Goal: Navigation & Orientation: Find specific page/section

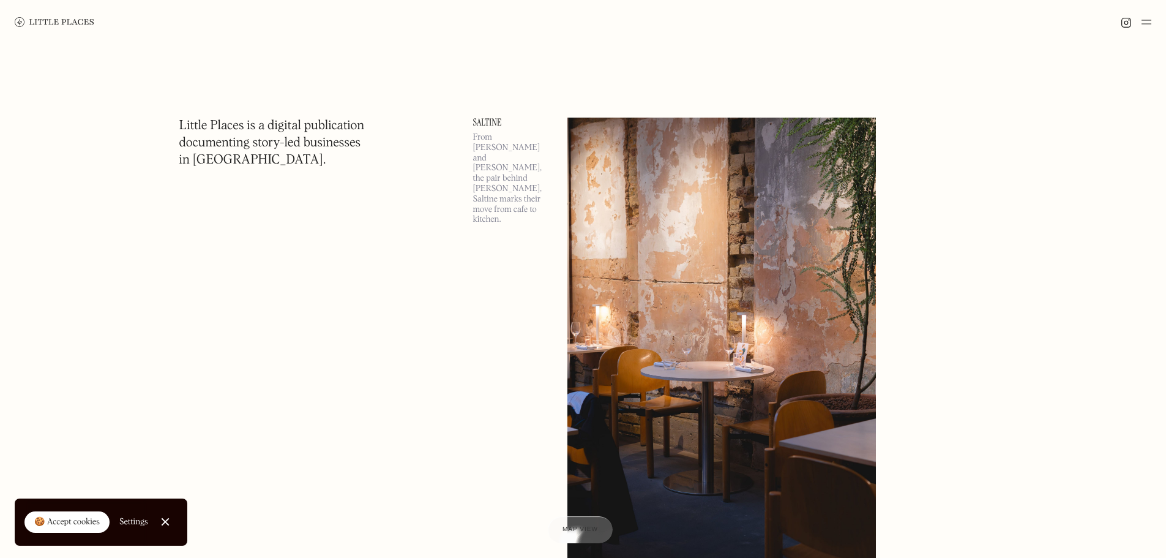
click at [1145, 18] on img at bounding box center [1146, 22] width 10 height 15
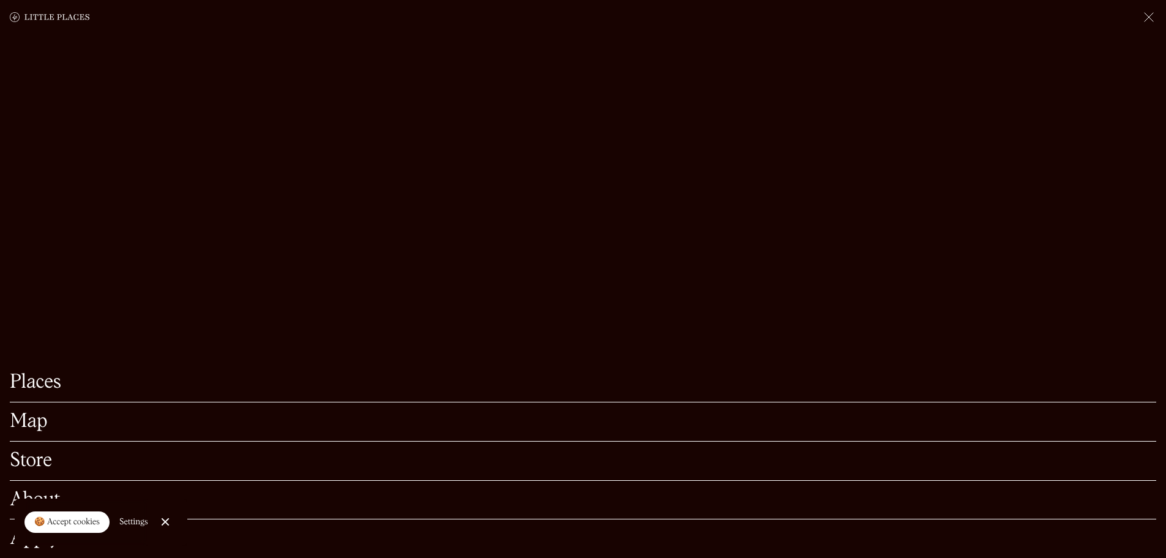
click at [40, 412] on link "Map" at bounding box center [583, 421] width 1146 height 19
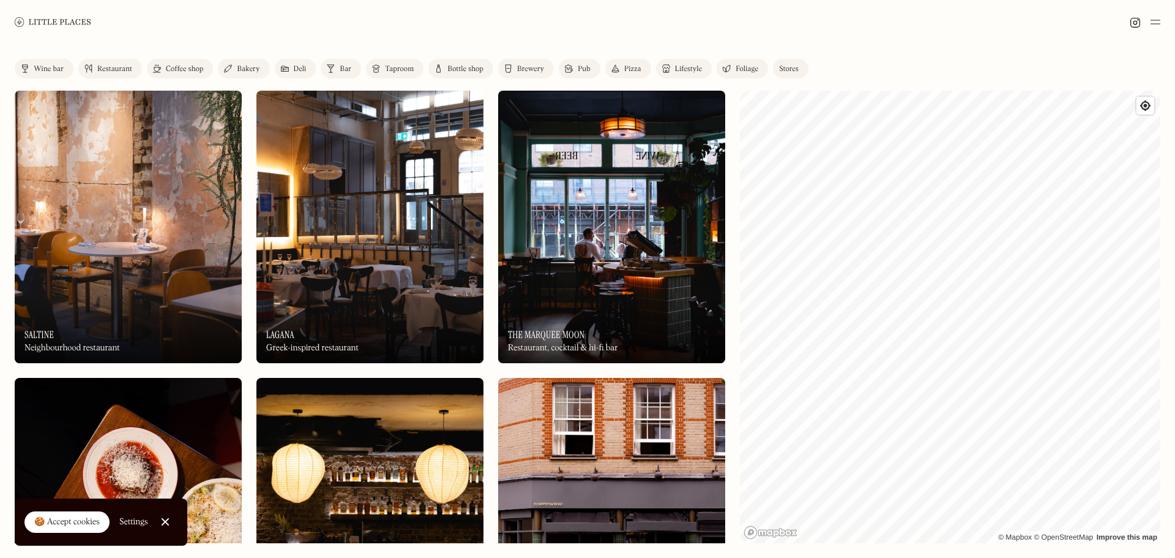
drag, startPoint x: 108, startPoint y: 71, endPoint x: 135, endPoint y: 70, distance: 26.9
click at [109, 71] on div "Restaurant" at bounding box center [114, 68] width 35 height 7
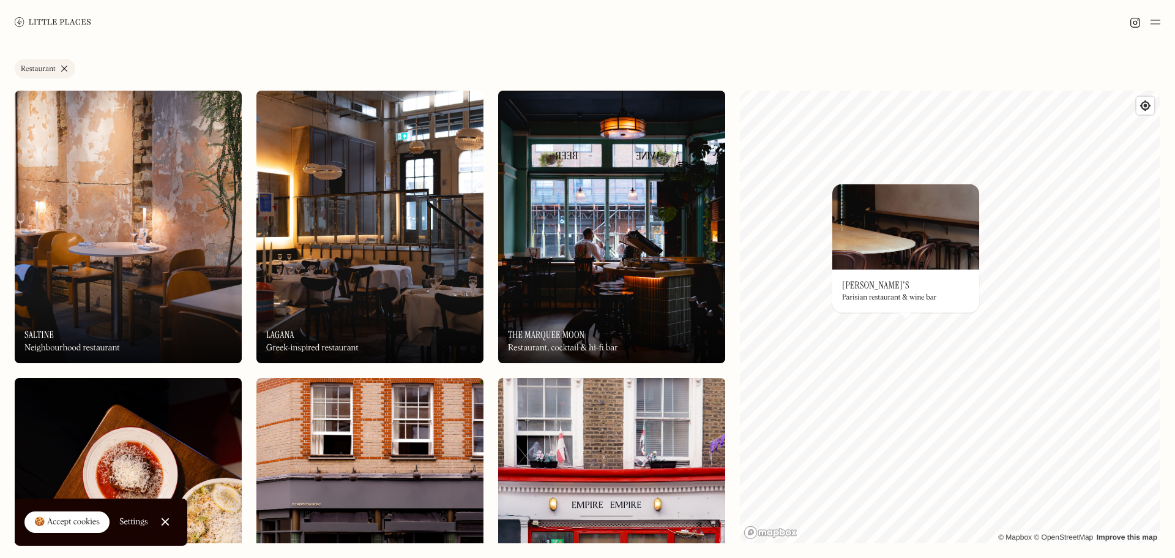
click at [71, 67] on link "Restaurant" at bounding box center [45, 69] width 61 height 20
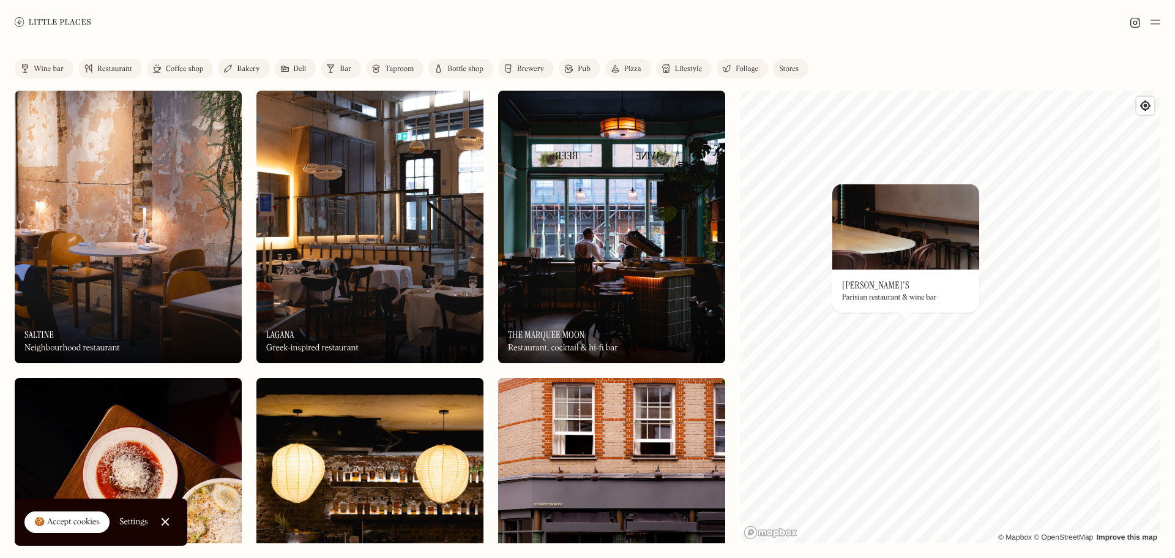
click at [166, 68] on div "Coffee shop" at bounding box center [184, 68] width 37 height 7
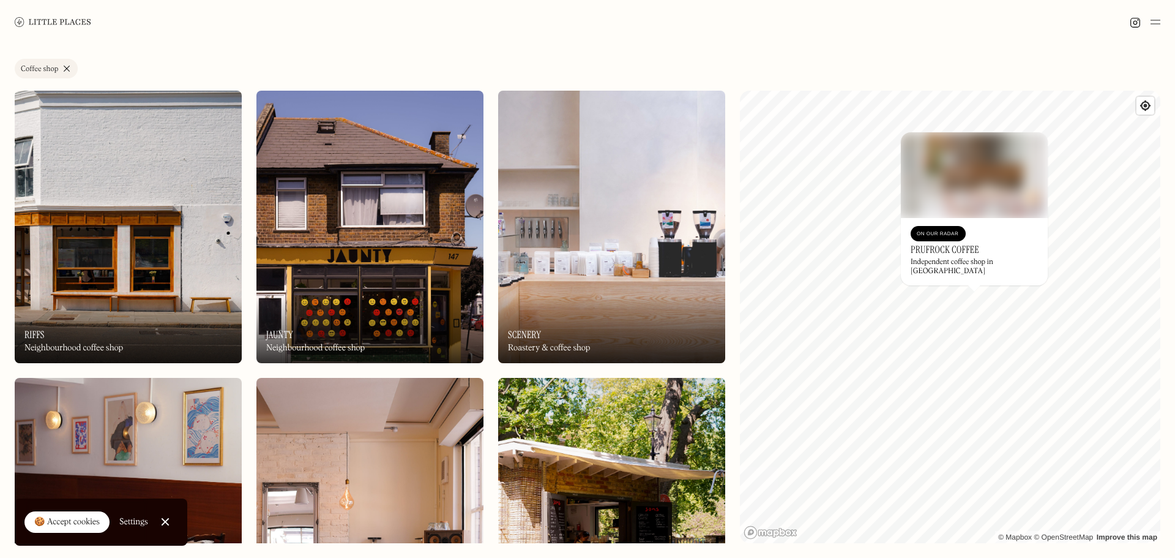
click at [933, 237] on div "On Our Radar" at bounding box center [938, 234] width 43 height 12
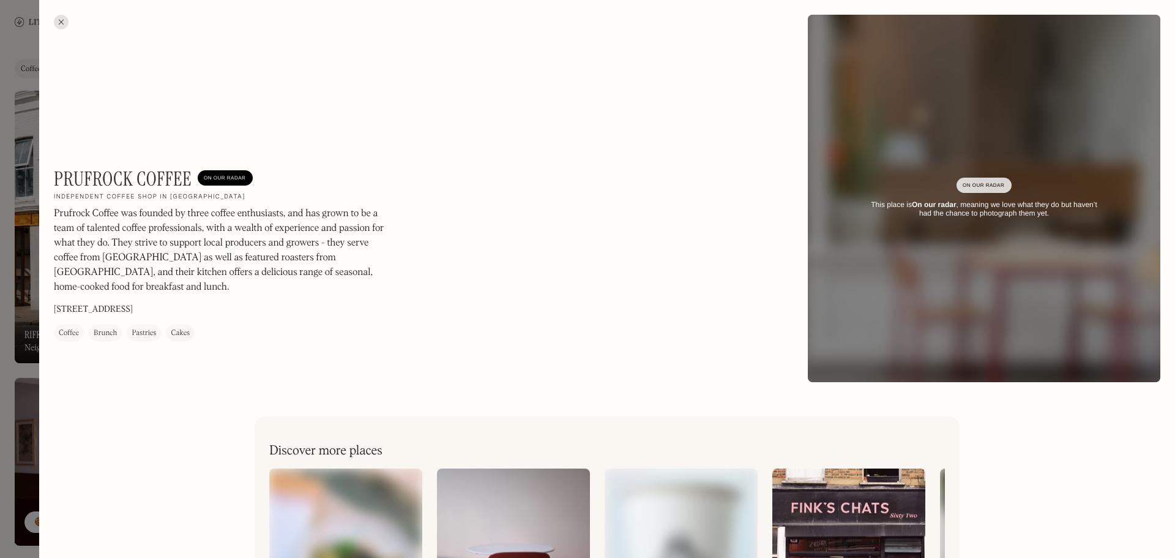
click at [985, 185] on div "On Our Radar" at bounding box center [984, 185] width 43 height 12
click at [570, 217] on div "Prufrock Coffee On Our Radar Independent coffee shop in [GEOGRAPHIC_DATA] Prufr…" at bounding box center [421, 254] width 734 height 174
click at [124, 228] on p "Prufrock Coffee was founded by three coffee enthusiasts, and has grown to be a …" at bounding box center [219, 251] width 331 height 88
click at [124, 227] on p "Prufrock Coffee was founded by three coffee enthusiasts, and has grown to be a …" at bounding box center [219, 251] width 331 height 88
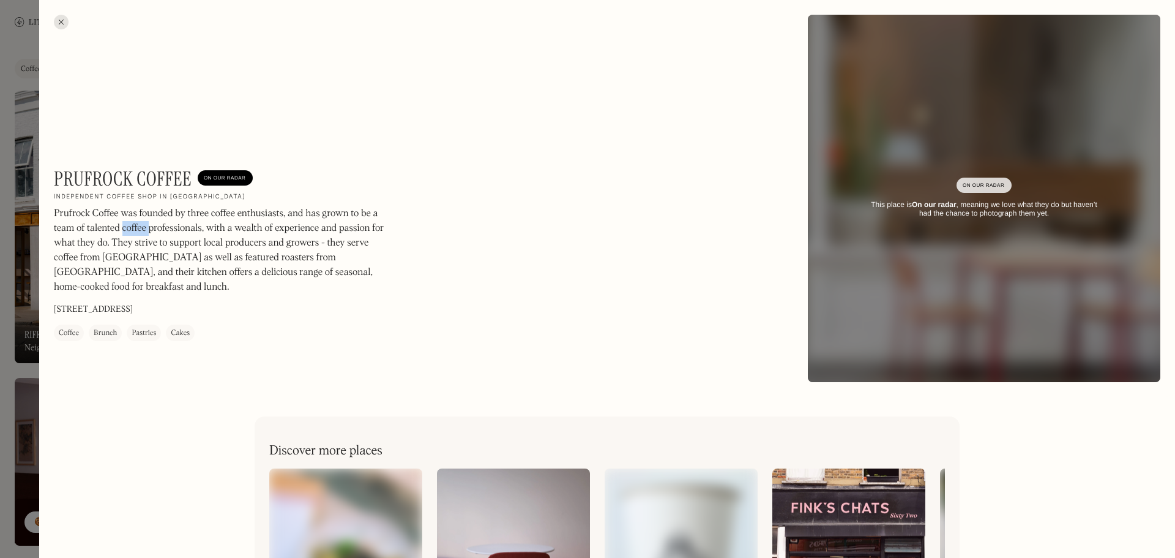
click at [127, 226] on p "Prufrock Coffee was founded by three coffee enthusiasts, and has grown to be a …" at bounding box center [219, 251] width 331 height 88
click at [129, 174] on h1 "Prufrock Coffee" at bounding box center [123, 178] width 138 height 23
drag, startPoint x: 129, startPoint y: 174, endPoint x: 94, endPoint y: 176, distance: 34.9
click at [94, 176] on h1 "Prufrock Coffee" at bounding box center [123, 178] width 138 height 23
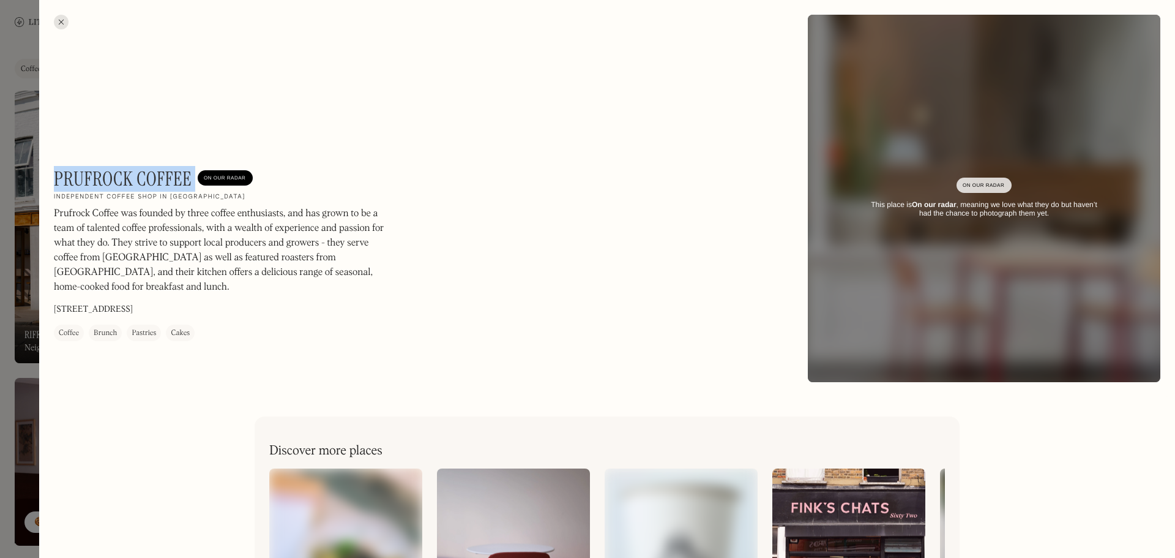
click at [94, 175] on h1 "Prufrock Coffee" at bounding box center [123, 178] width 138 height 23
drag, startPoint x: 94, startPoint y: 175, endPoint x: 171, endPoint y: 175, distance: 77.1
click at [171, 175] on h1 "Prufrock Coffee" at bounding box center [123, 178] width 138 height 23
click at [15, 123] on div at bounding box center [587, 279] width 1175 height 558
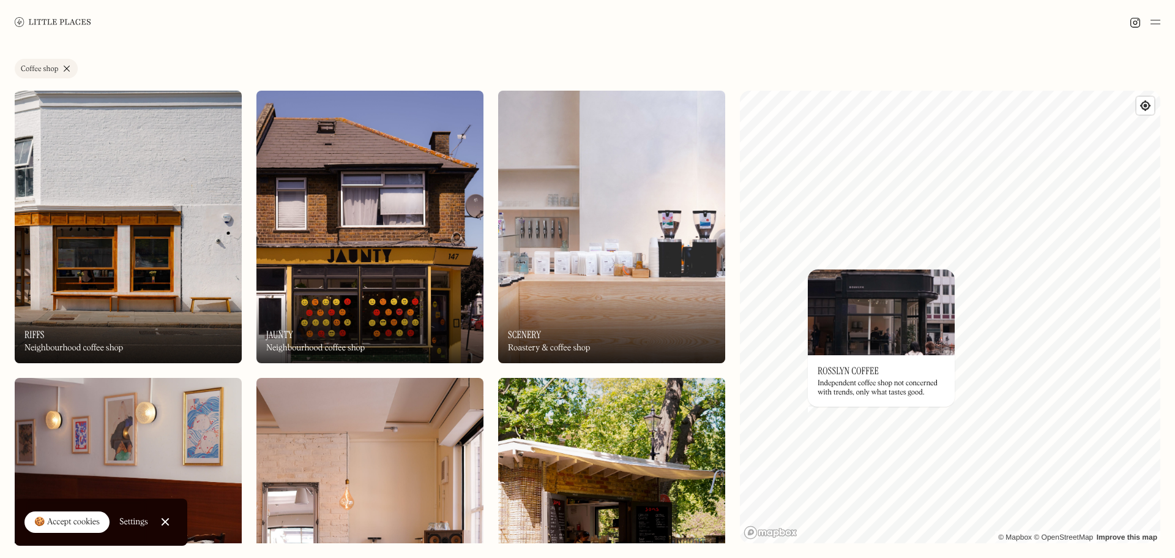
click at [858, 375] on h3 "Rosslyn Coffee" at bounding box center [848, 371] width 61 height 12
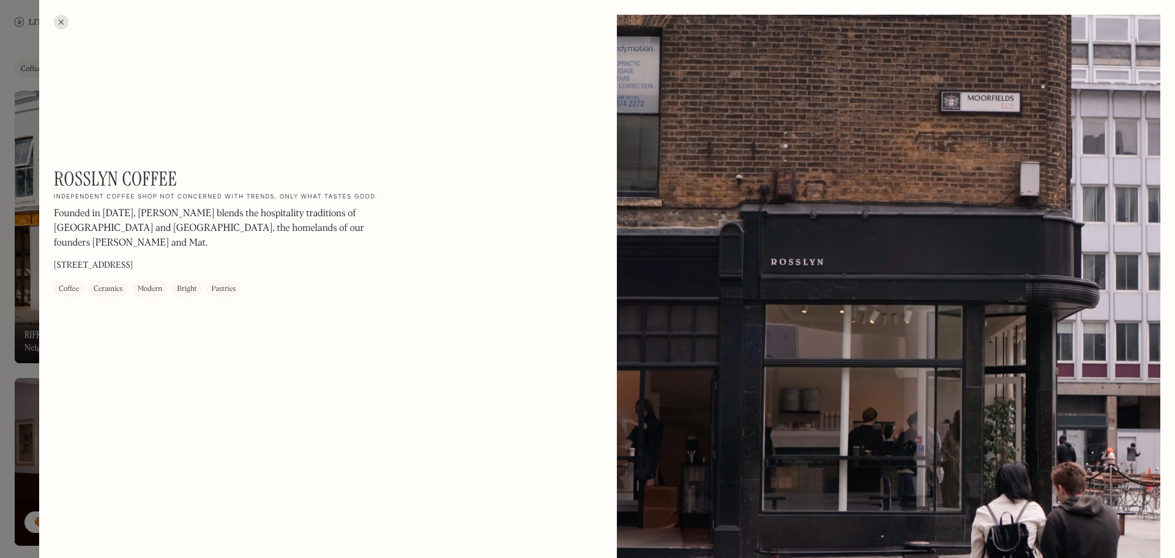
click at [24, 169] on div at bounding box center [587, 279] width 1175 height 558
